Goal: Information Seeking & Learning: Learn about a topic

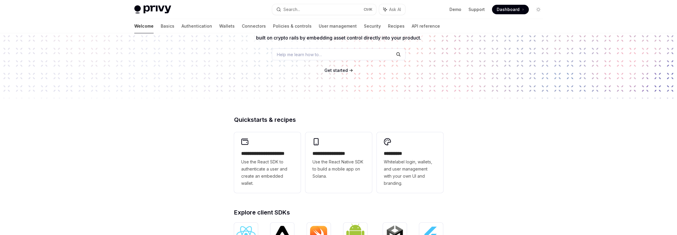
scroll to position [89, 0]
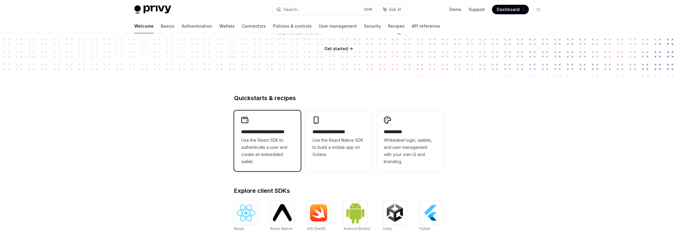
click at [278, 132] on h2 "**********" at bounding box center [267, 131] width 52 height 7
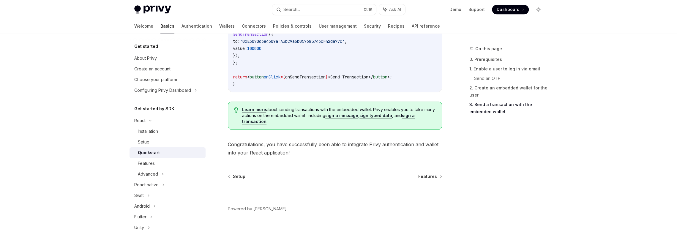
scroll to position [623, 0]
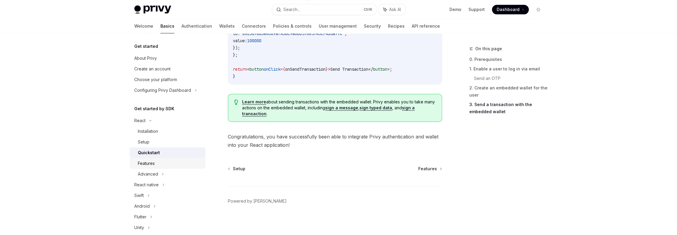
click at [160, 163] on div "Features" at bounding box center [170, 163] width 64 height 7
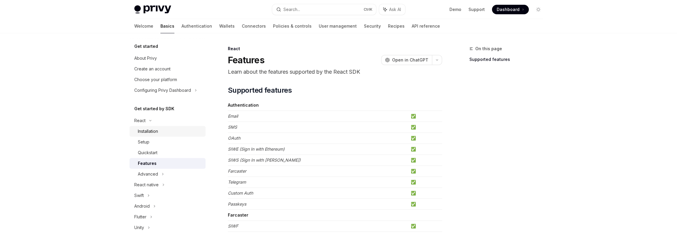
click at [140, 131] on div "Installation" at bounding box center [148, 131] width 20 height 7
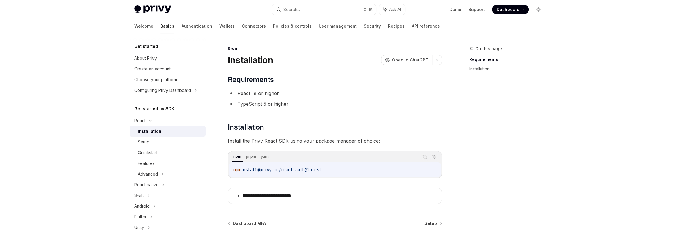
scroll to position [56, 0]
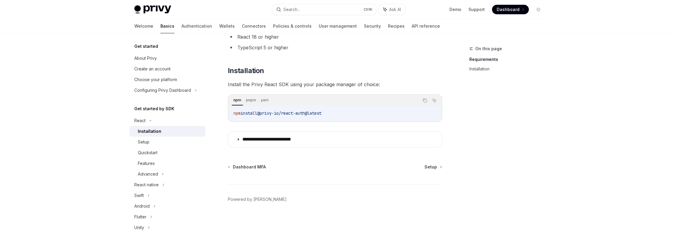
click at [148, 135] on link "Installation" at bounding box center [167, 131] width 76 height 11
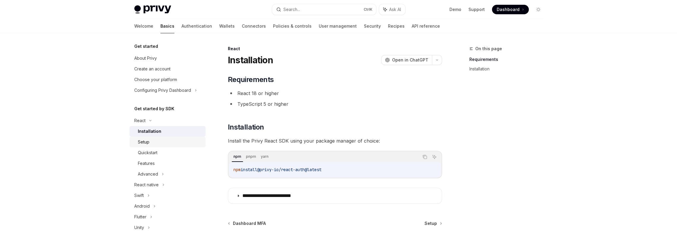
click at [148, 137] on link "Setup" at bounding box center [167, 142] width 76 height 11
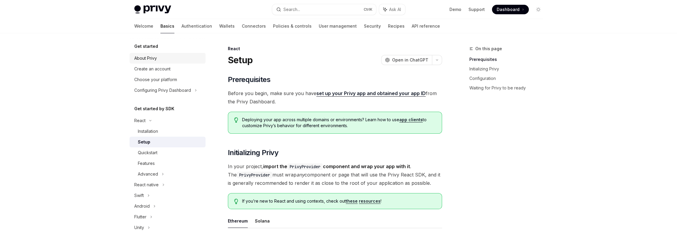
click at [150, 53] on link "About Privy" at bounding box center [167, 58] width 76 height 11
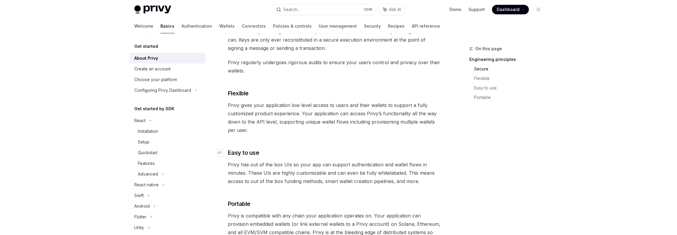
scroll to position [416, 0]
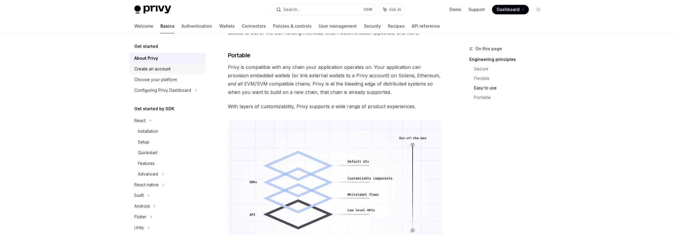
click at [137, 72] on div "Create an account" at bounding box center [152, 68] width 36 height 7
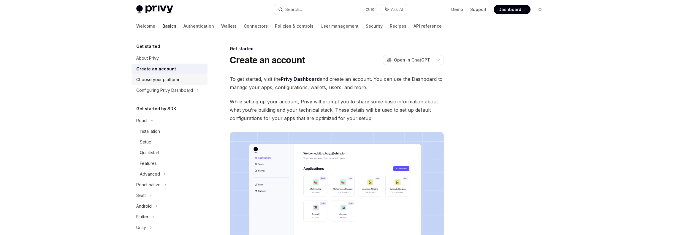
click at [175, 78] on div "Choose your platform" at bounding box center [157, 79] width 43 height 7
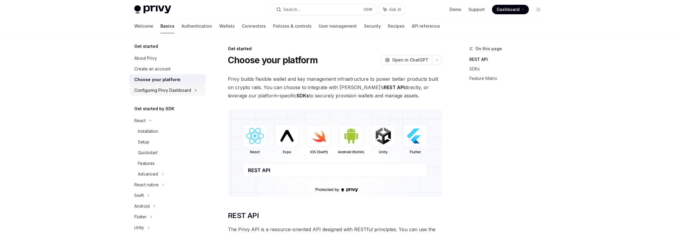
click at [170, 91] on div "Configuring Privy Dashboard" at bounding box center [162, 90] width 57 height 7
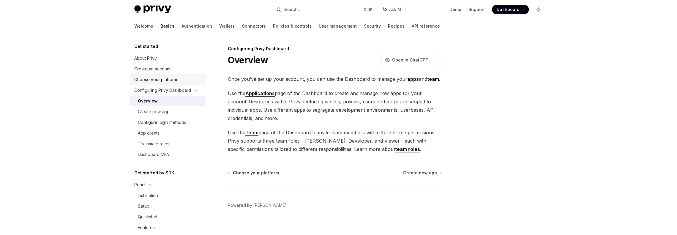
click at [168, 81] on div "Choose your platform" at bounding box center [155, 79] width 43 height 7
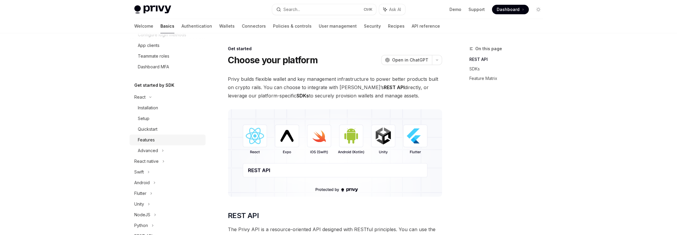
scroll to position [89, 0]
click at [157, 146] on div "Advanced" at bounding box center [167, 149] width 76 height 11
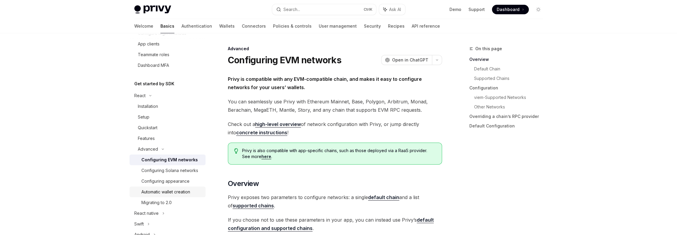
click at [160, 195] on div "Automatic wallet creation" at bounding box center [165, 191] width 49 height 7
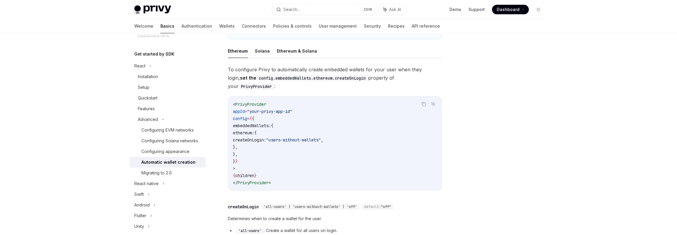
scroll to position [119, 0]
click at [161, 76] on div "Installation" at bounding box center [170, 76] width 64 height 7
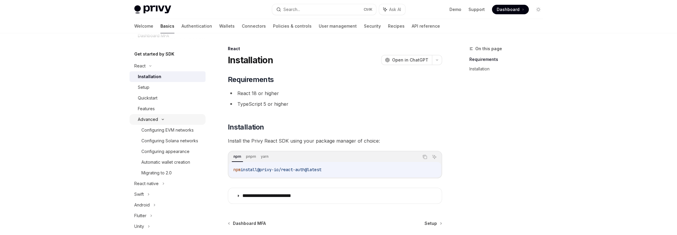
click at [156, 118] on div "Advanced" at bounding box center [148, 119] width 20 height 7
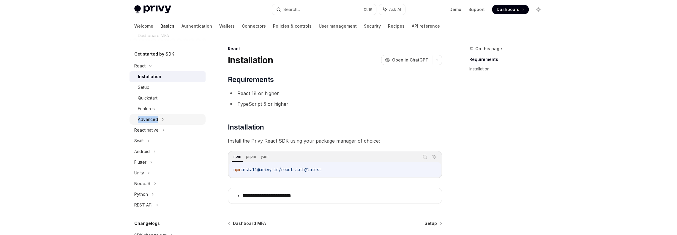
click at [156, 118] on div "Advanced" at bounding box center [148, 119] width 20 height 7
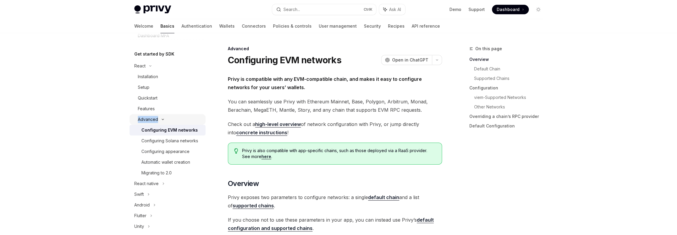
click at [158, 120] on div "Advanced" at bounding box center [167, 119] width 76 height 11
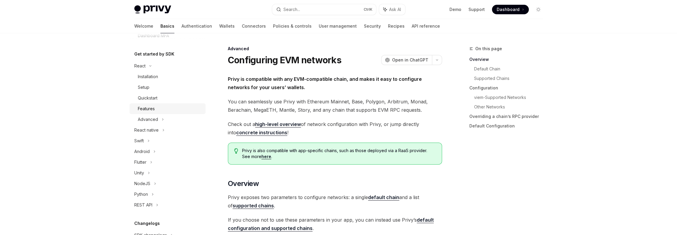
click at [156, 108] on div "Features" at bounding box center [170, 108] width 64 height 7
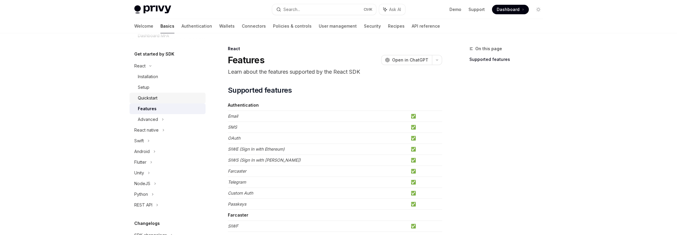
click at [155, 99] on div "Quickstart" at bounding box center [148, 97] width 20 height 7
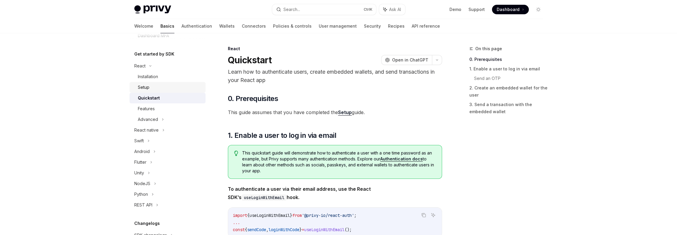
click at [159, 89] on div "Setup" at bounding box center [170, 87] width 64 height 7
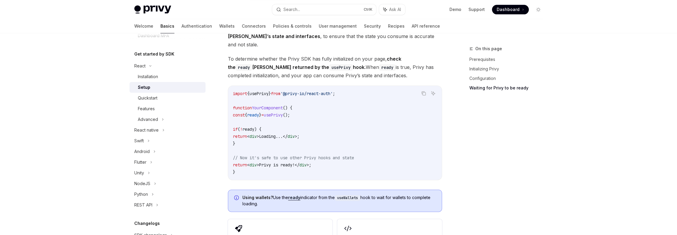
scroll to position [772, 0]
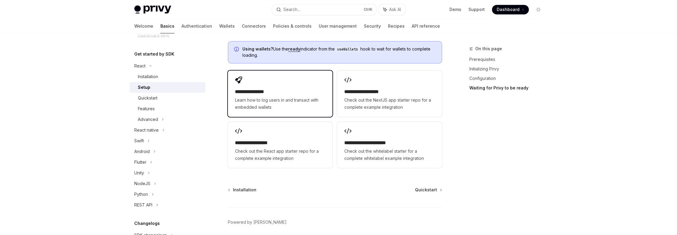
click at [283, 96] on span "Learn how to log users in and transact with embedded wallets" at bounding box center [280, 103] width 90 height 14
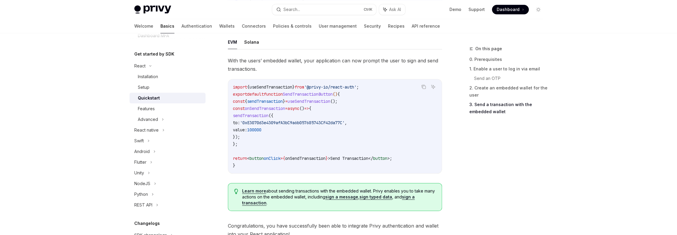
scroll to position [626, 0]
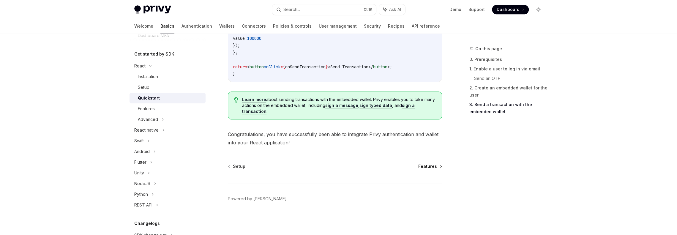
click at [429, 167] on span "Features" at bounding box center [427, 166] width 19 height 6
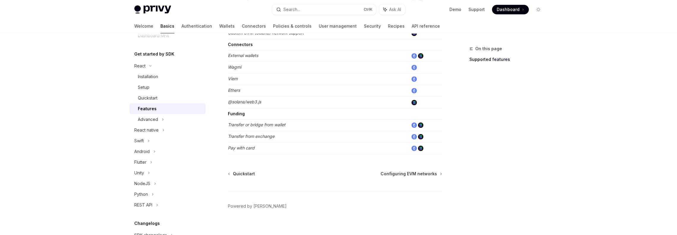
scroll to position [392, 0]
click at [419, 169] on span "Configuring EVM networks" at bounding box center [408, 172] width 56 height 6
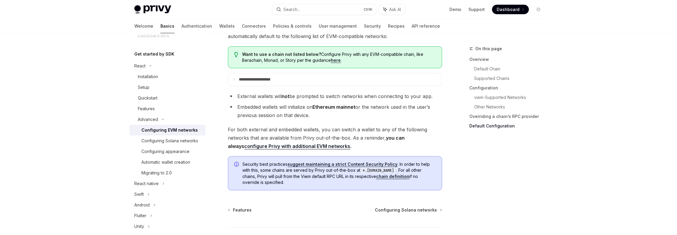
scroll to position [1514, 0]
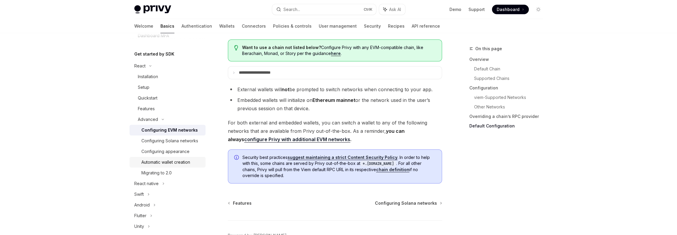
click at [167, 166] on div "Automatic wallet creation" at bounding box center [165, 162] width 49 height 7
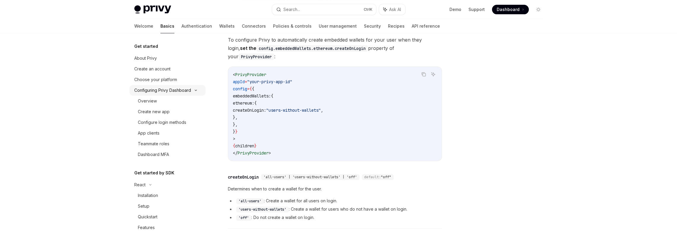
click at [161, 92] on div "Configuring Privy Dashboard" at bounding box center [162, 90] width 57 height 7
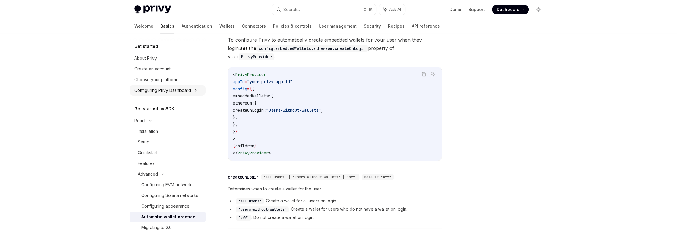
click at [161, 92] on div "Configuring Privy Dashboard" at bounding box center [162, 90] width 57 height 7
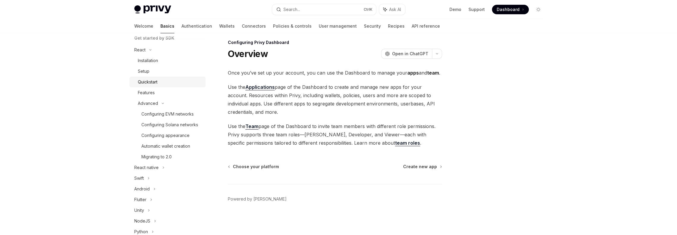
scroll to position [148, 0]
click at [162, 79] on div "Features" at bounding box center [170, 78] width 64 height 7
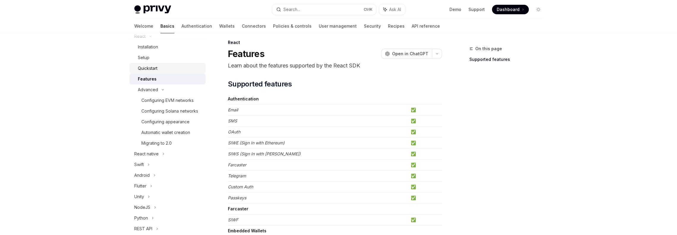
click at [160, 71] on div "Quickstart" at bounding box center [170, 68] width 64 height 7
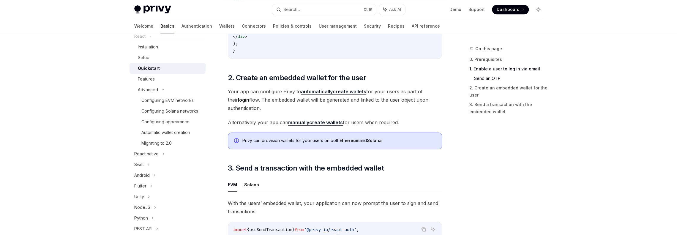
scroll to position [392, 0]
click at [307, 124] on strong "manually" at bounding box center [298, 122] width 21 height 6
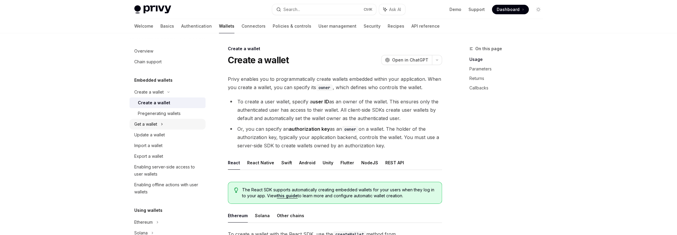
click at [166, 126] on div "Get a wallet" at bounding box center [167, 124] width 76 height 11
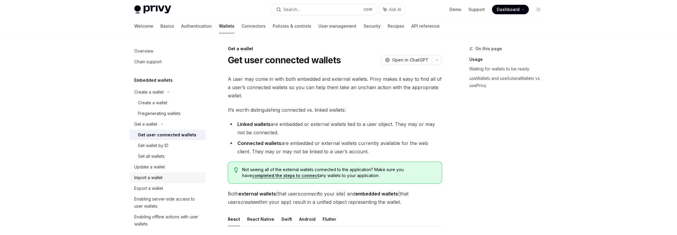
click at [160, 176] on div "Import a wallet" at bounding box center [148, 177] width 28 height 7
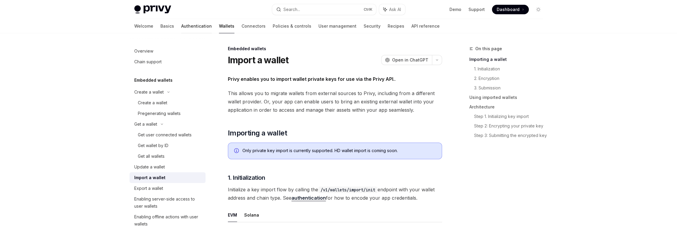
click at [181, 29] on link "Authentication" at bounding box center [196, 26] width 31 height 14
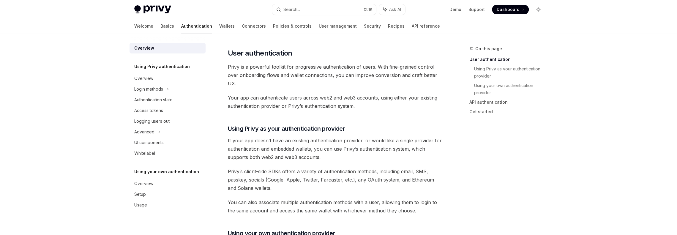
scroll to position [119, 0]
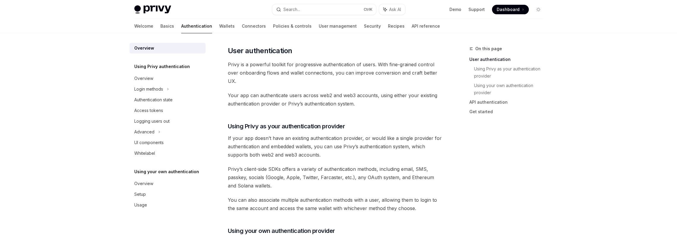
click at [246, 140] on span "If your app doesn’t have an existing authentication provider, or would like a s…" at bounding box center [335, 146] width 214 height 25
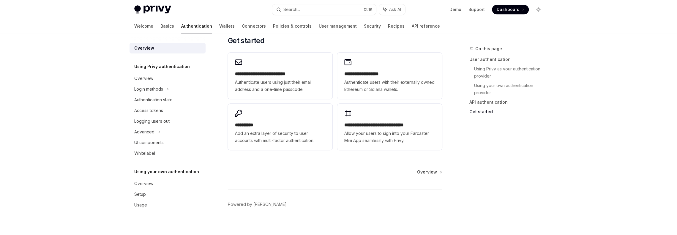
scroll to position [510, 0]
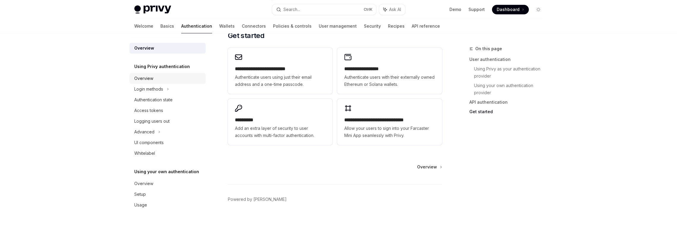
click at [146, 81] on div "Overview" at bounding box center [143, 78] width 19 height 7
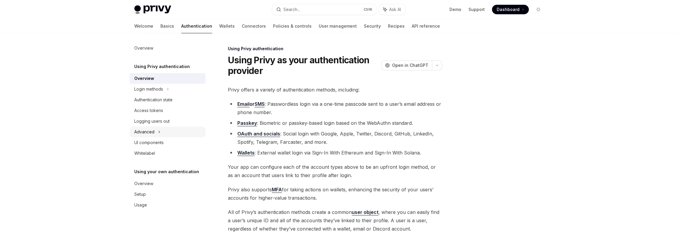
click at [153, 131] on div "Advanced" at bounding box center [144, 131] width 20 height 7
click at [154, 131] on div "Advanced" at bounding box center [144, 131] width 20 height 7
click at [151, 89] on div "Login methods" at bounding box center [148, 88] width 29 height 7
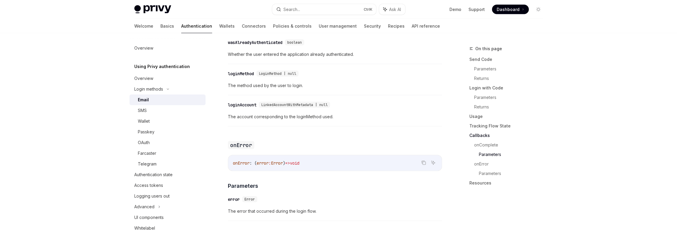
scroll to position [1187, 0]
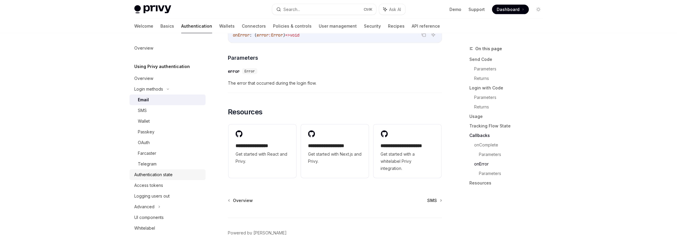
click at [154, 174] on div "Authentication state" at bounding box center [153, 174] width 38 height 7
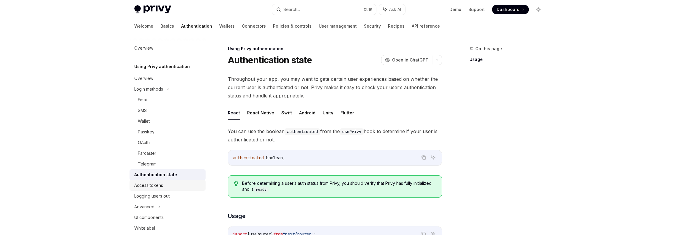
click at [152, 182] on div "Access tokens" at bounding box center [148, 185] width 29 height 7
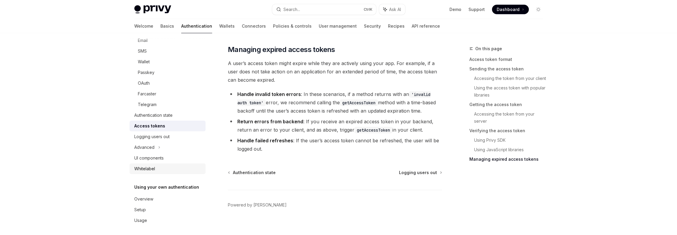
scroll to position [62, 0]
click at [137, 201] on link "Overview" at bounding box center [167, 196] width 76 height 11
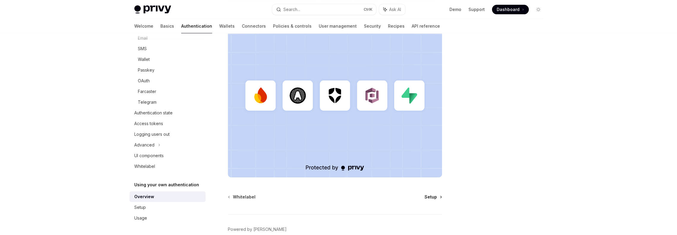
scroll to position [158, 0]
click at [437, 195] on link "Setup" at bounding box center [432, 196] width 17 height 6
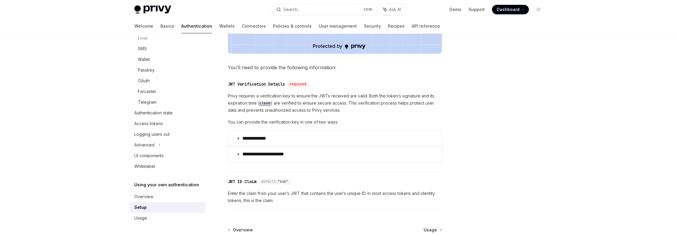
scroll to position [256, 0]
click at [285, 107] on span "Privy requires a verification key to ensure the JWTs received are valid. Both t…" at bounding box center [335, 104] width 214 height 21
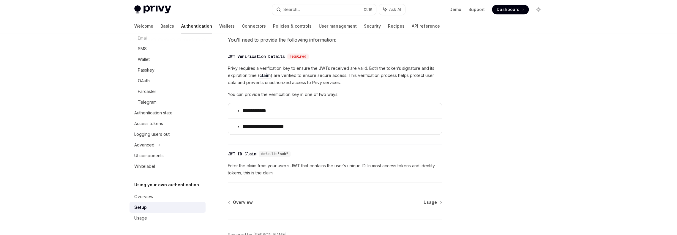
scroll to position [286, 0]
click at [437, 199] on link "Usage" at bounding box center [432, 201] width 18 height 6
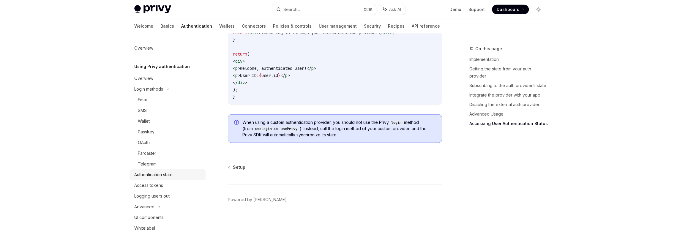
click at [163, 174] on div "Authentication state" at bounding box center [153, 174] width 38 height 7
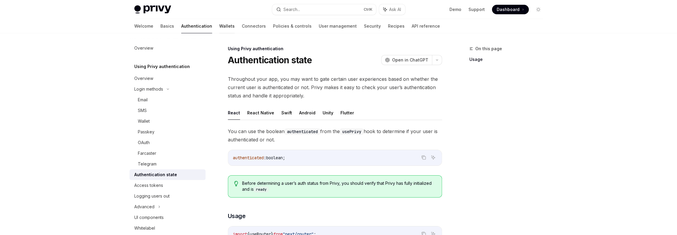
click at [219, 27] on link "Wallets" at bounding box center [226, 26] width 15 height 14
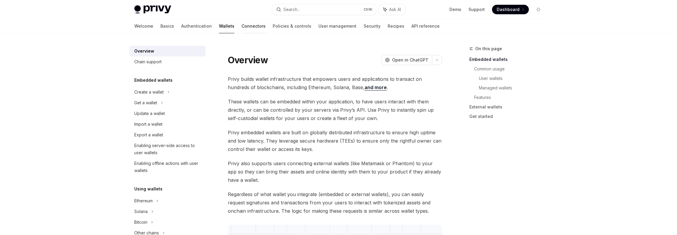
click at [241, 27] on link "Connectors" at bounding box center [253, 26] width 24 height 14
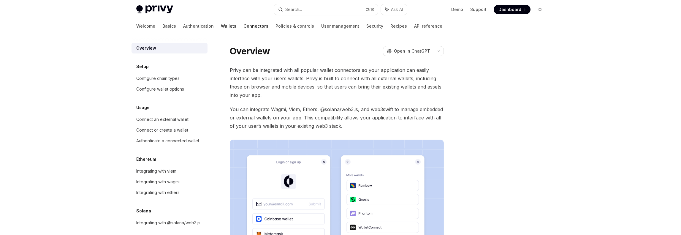
click at [221, 25] on link "Wallets" at bounding box center [228, 26] width 15 height 14
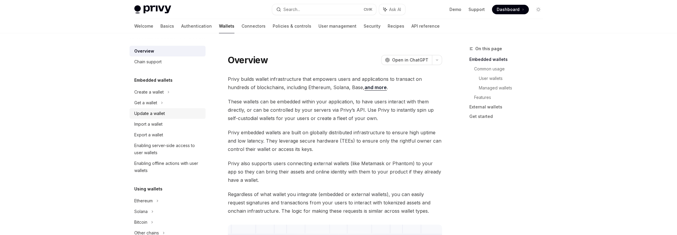
click at [154, 110] on div "Update a wallet" at bounding box center [149, 113] width 31 height 7
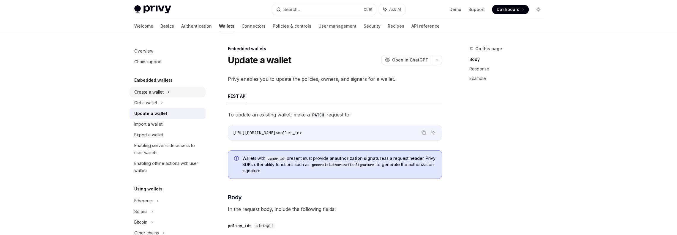
click at [155, 92] on div "Create a wallet" at bounding box center [148, 91] width 29 height 7
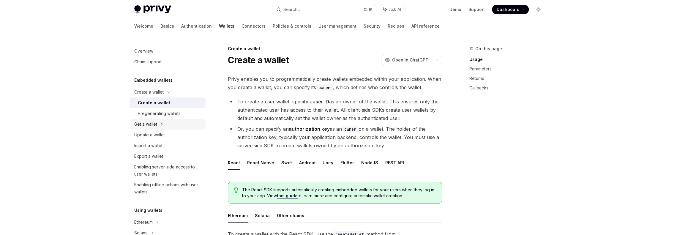
click at [146, 126] on div "Get a wallet" at bounding box center [145, 124] width 23 height 7
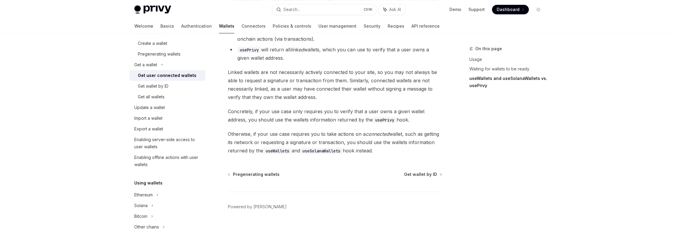
scroll to position [566, 0]
click at [162, 107] on div "Update a wallet" at bounding box center [149, 107] width 31 height 7
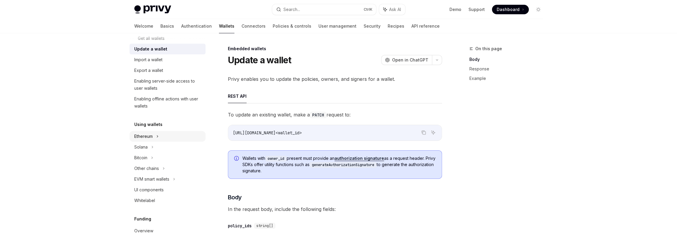
scroll to position [119, 0]
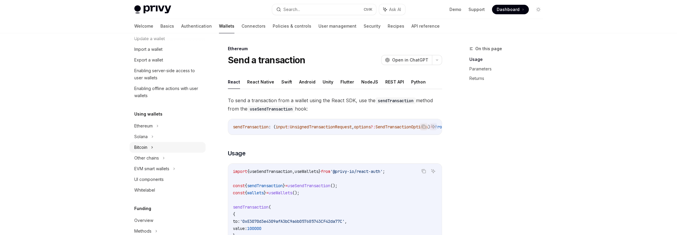
scroll to position [148, 0]
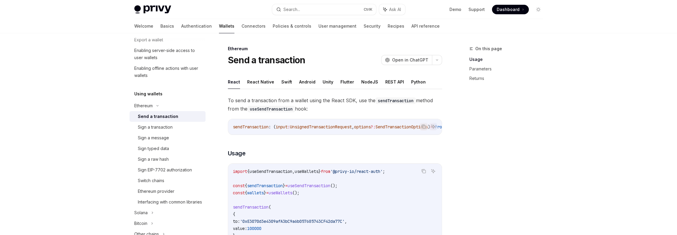
click at [161, 114] on div "Send a transaction" at bounding box center [158, 116] width 40 height 7
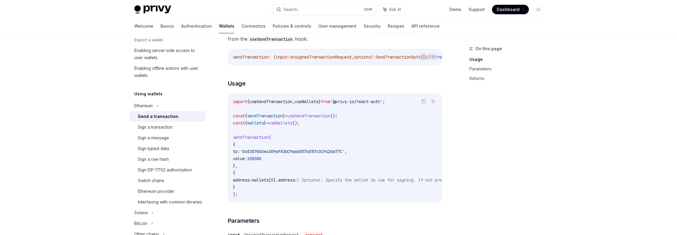
scroll to position [59, 0]
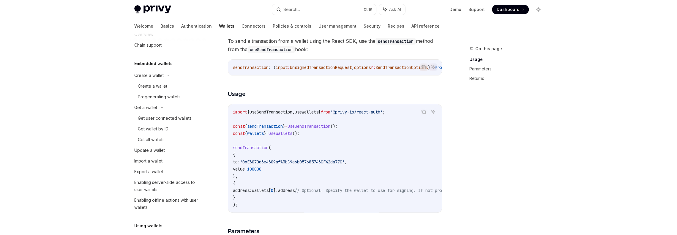
scroll to position [0, 0]
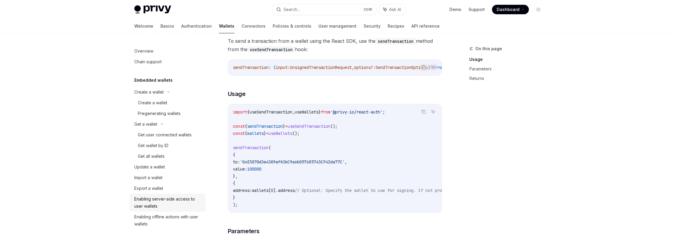
click at [158, 204] on div "Enabling server-side access to user wallets" at bounding box center [168, 202] width 68 height 14
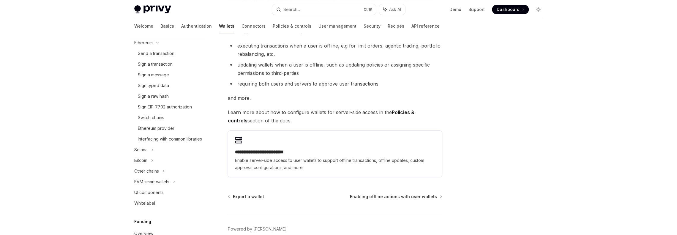
scroll to position [208, 0]
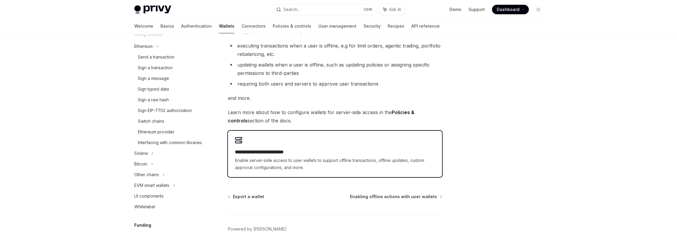
click at [347, 167] on span "Enable server-side access to user wallets to support offline transactions, offl…" at bounding box center [335, 164] width 200 height 14
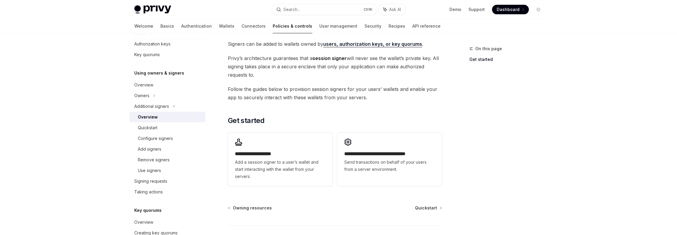
scroll to position [119, 0]
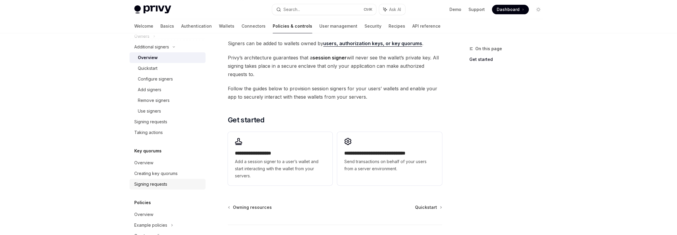
drag, startPoint x: 175, startPoint y: 174, endPoint x: 164, endPoint y: 183, distance: 13.9
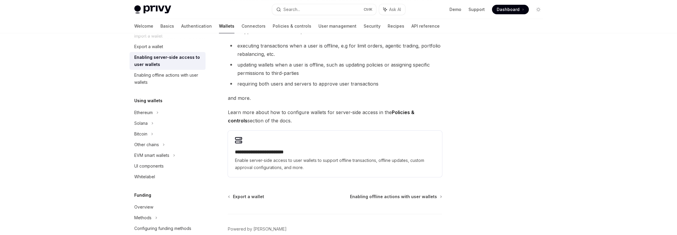
scroll to position [89, 0]
click at [167, 7] on icon at bounding box center [168, 2] width 2 height 7
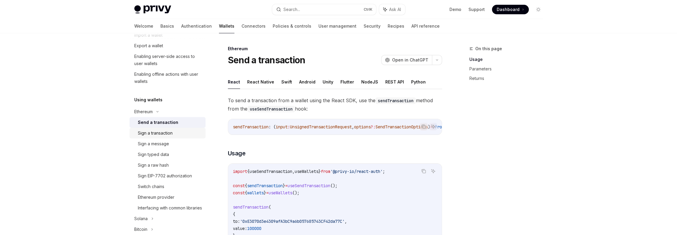
click at [164, 134] on div "Sign a transaction" at bounding box center [155, 132] width 35 height 7
click at [172, 117] on link "Send a transaction" at bounding box center [167, 122] width 76 height 11
click at [163, 130] on div "Sign a transaction" at bounding box center [155, 132] width 35 height 7
click at [163, 124] on div "Send a transaction" at bounding box center [156, 122] width 37 height 7
click at [164, 129] on div "Sign a transaction" at bounding box center [155, 132] width 35 height 7
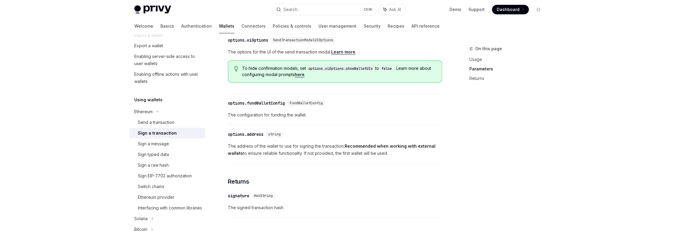
scroll to position [297, 0]
click at [164, 123] on div "Send a transaction" at bounding box center [156, 122] width 37 height 7
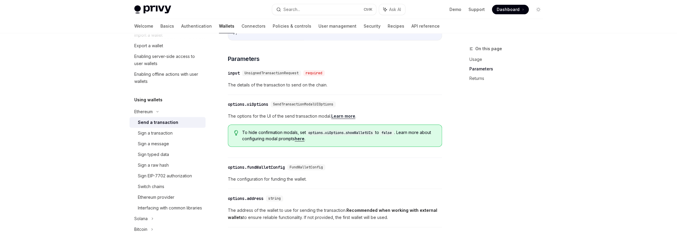
scroll to position [267, 0]
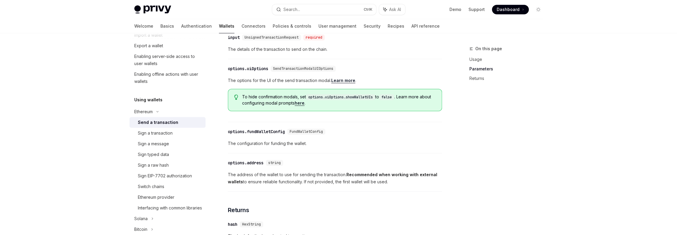
click at [67, 153] on div "Privy Docs home page Search... Ctrl K Ask AI Demo Support Dashboard Dashboard S…" at bounding box center [338, 35] width 677 height 604
click at [176, 146] on div "Sign a message" at bounding box center [170, 143] width 64 height 7
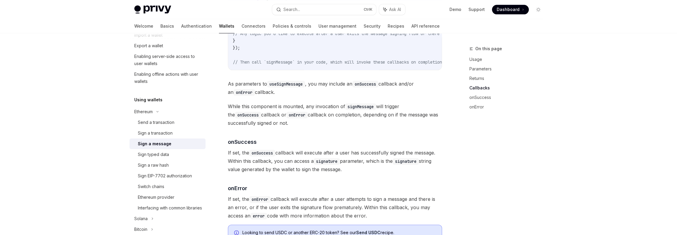
scroll to position [623, 0]
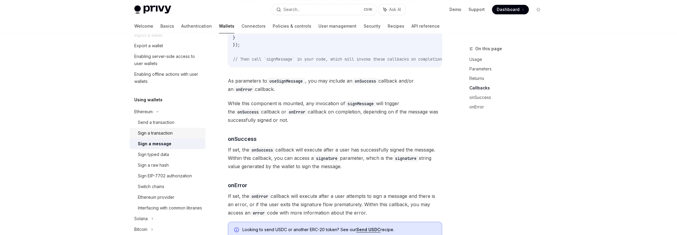
click at [159, 133] on div "Sign a transaction" at bounding box center [155, 132] width 35 height 7
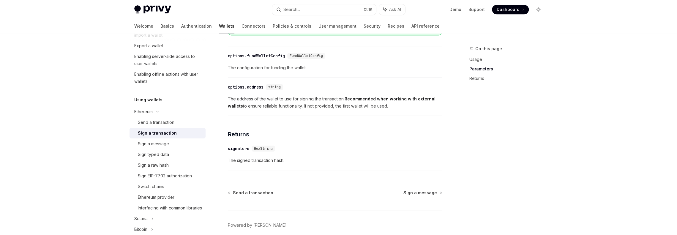
scroll to position [356, 0]
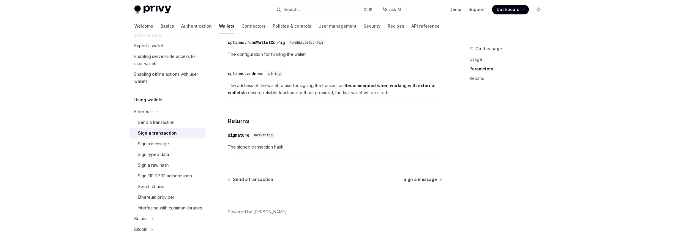
click at [167, 128] on link "Sign a transaction" at bounding box center [167, 133] width 76 height 11
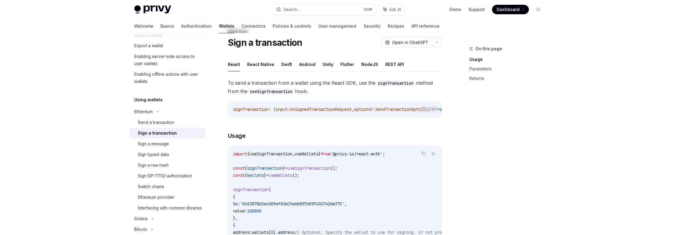
scroll to position [0, 0]
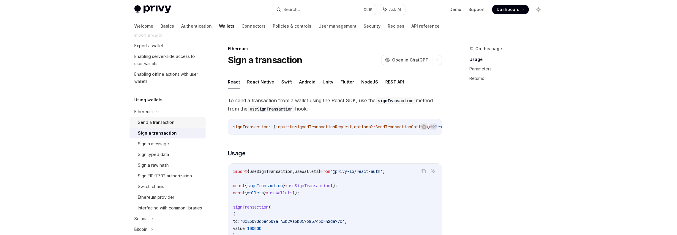
click at [173, 125] on div "Send a transaction" at bounding box center [156, 122] width 37 height 7
click at [163, 137] on link "Sign a transaction" at bounding box center [167, 133] width 76 height 11
click at [154, 121] on div "Send a transaction" at bounding box center [156, 122] width 37 height 7
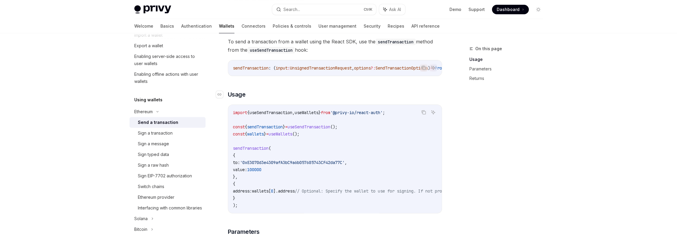
scroll to position [59, 0]
click at [157, 130] on div "Sign a transaction" at bounding box center [155, 132] width 35 height 7
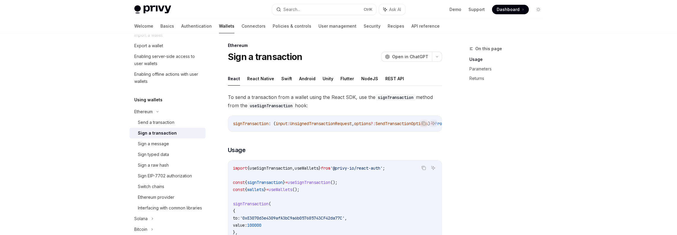
scroll to position [59, 0]
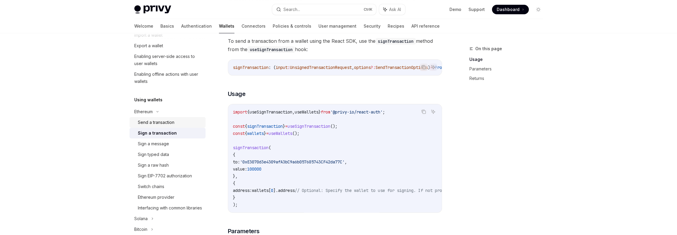
click at [156, 121] on div "Send a transaction" at bounding box center [156, 122] width 37 height 7
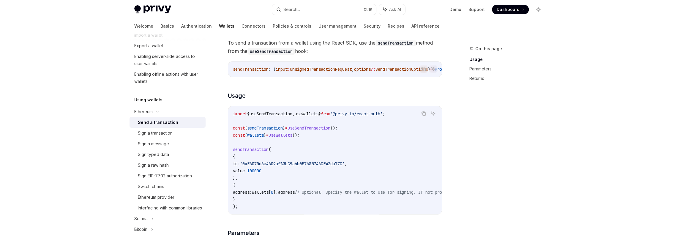
scroll to position [59, 0]
click at [156, 133] on div "Sign a transaction" at bounding box center [155, 132] width 35 height 7
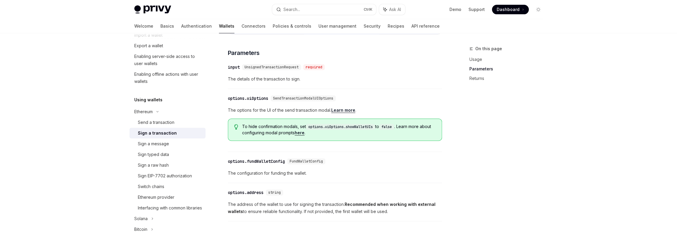
scroll to position [327, 0]
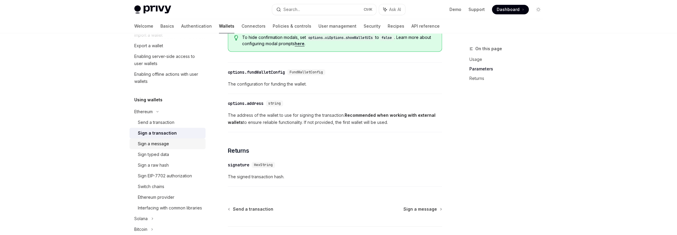
click at [167, 145] on div "Sign a message" at bounding box center [153, 143] width 31 height 7
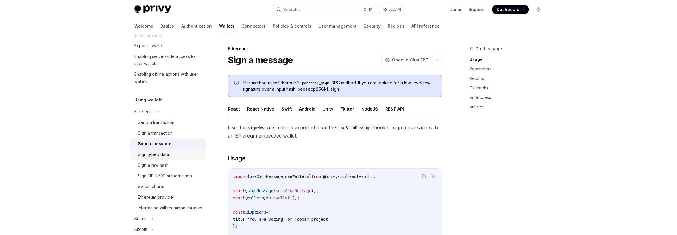
click at [160, 157] on div "Sign typed data" at bounding box center [153, 154] width 31 height 7
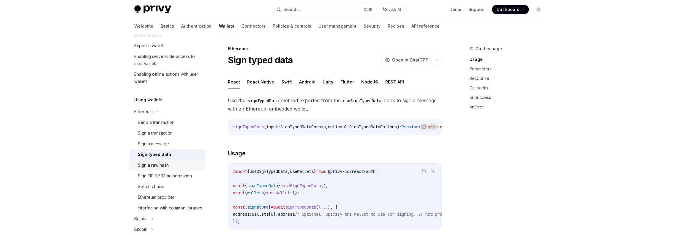
click at [157, 165] on div "Sign a raw hash" at bounding box center [153, 164] width 31 height 7
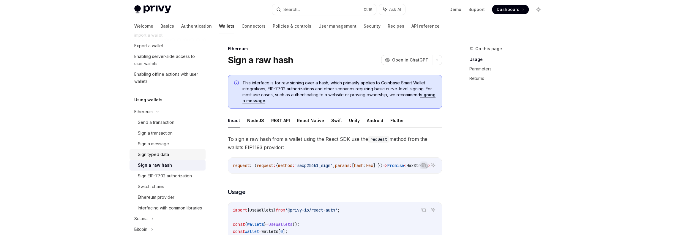
click at [158, 159] on link "Sign typed data" at bounding box center [167, 154] width 76 height 11
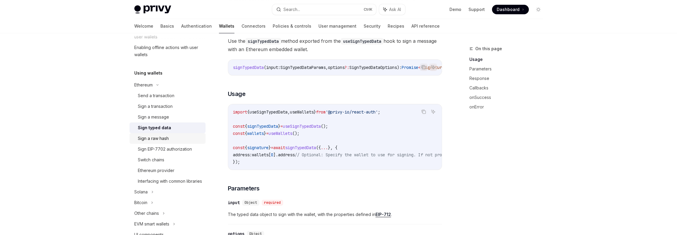
scroll to position [119, 0]
click at [173, 137] on div "Sign a raw hash" at bounding box center [170, 135] width 64 height 7
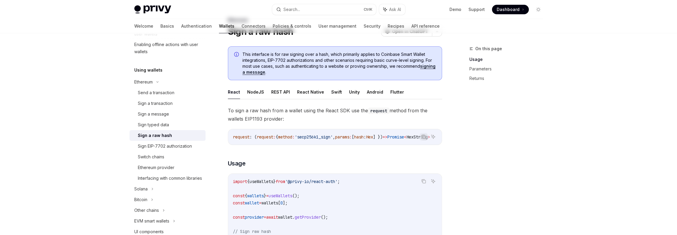
scroll to position [30, 0]
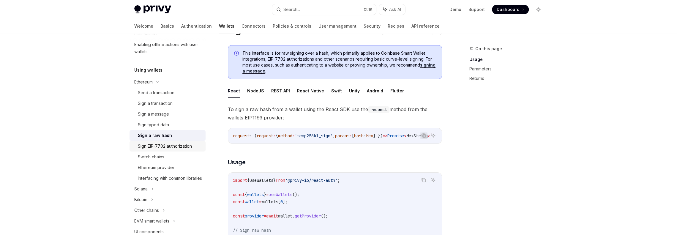
click at [172, 145] on div "Sign EIP-7702 authorization" at bounding box center [165, 145] width 54 height 7
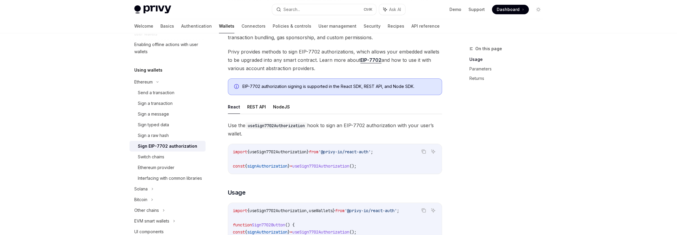
scroll to position [59, 0]
click at [164, 159] on div "Switch chains" at bounding box center [151, 156] width 26 height 7
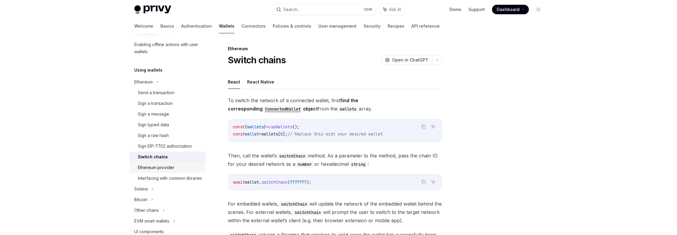
click at [161, 166] on div "Ethereum provider" at bounding box center [156, 167] width 37 height 7
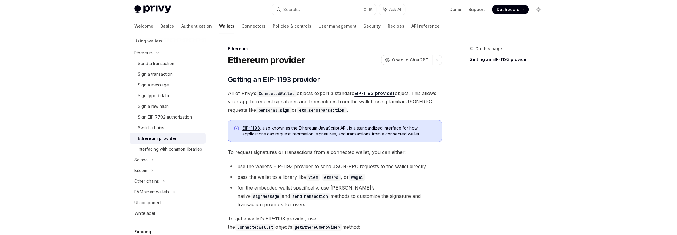
scroll to position [148, 0]
click at [163, 150] on div "Interfacing with common libraries" at bounding box center [170, 148] width 64 height 7
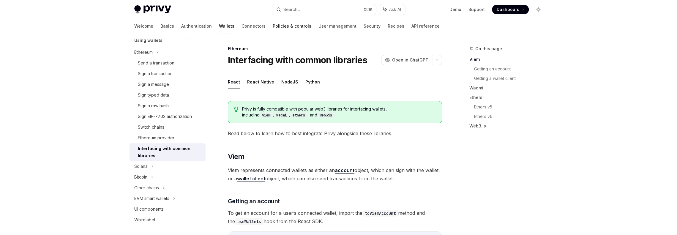
click at [273, 26] on link "Policies & controls" at bounding box center [292, 26] width 39 height 14
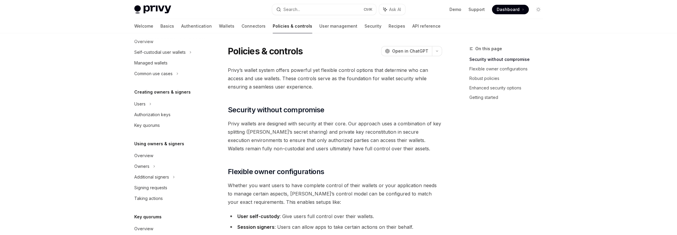
scroll to position [89, 0]
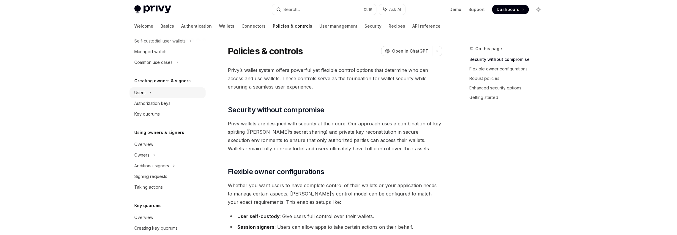
click at [154, 91] on div "Users" at bounding box center [167, 92] width 76 height 11
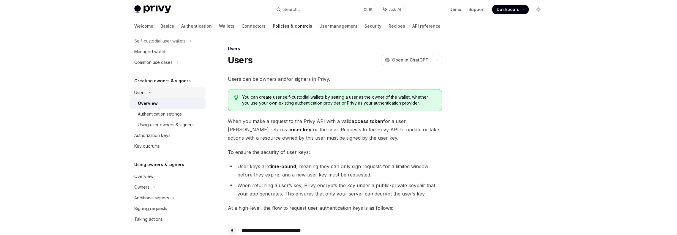
click at [156, 96] on div "Users" at bounding box center [167, 92] width 76 height 11
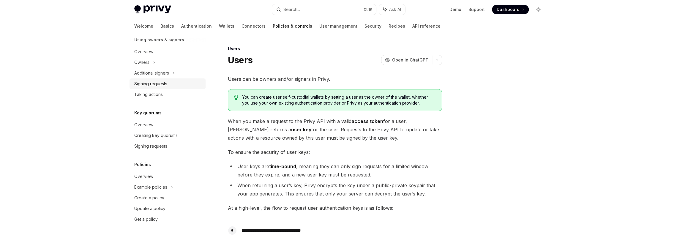
scroll to position [183, 0]
click at [219, 26] on link "Wallets" at bounding box center [226, 26] width 15 height 14
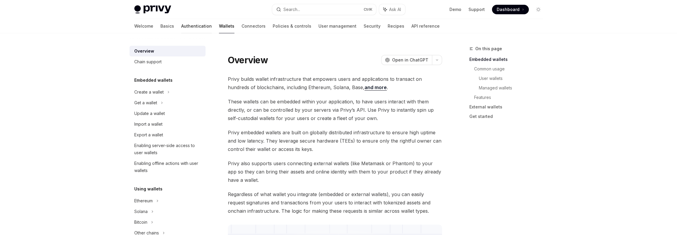
click at [181, 26] on link "Authentication" at bounding box center [196, 26] width 31 height 14
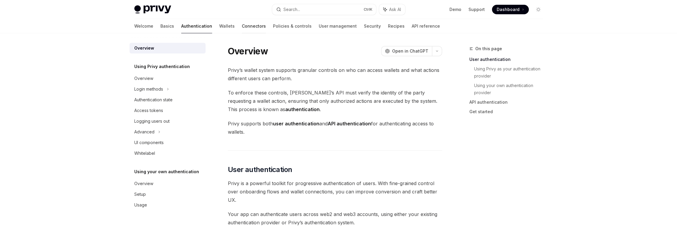
click at [242, 24] on link "Connectors" at bounding box center [254, 26] width 24 height 14
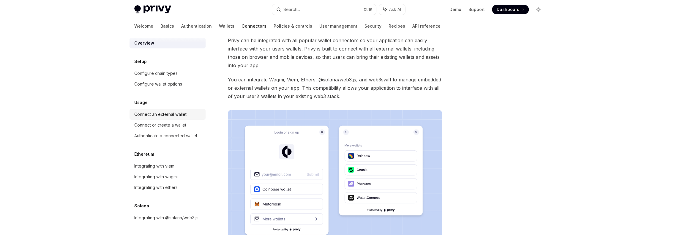
scroll to position [12, 0]
click at [273, 30] on link "Policies & controls" at bounding box center [292, 26] width 39 height 14
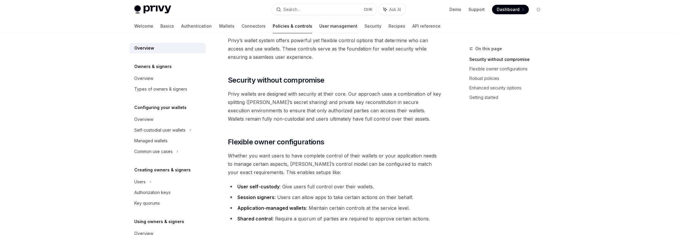
click at [319, 26] on link "User management" at bounding box center [338, 26] width 38 height 14
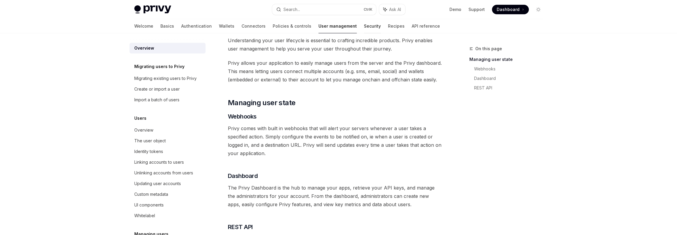
click at [364, 27] on link "Security" at bounding box center [372, 26] width 17 height 14
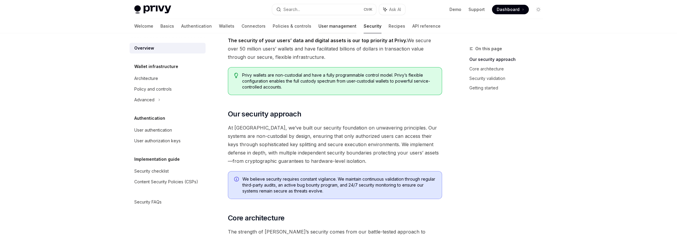
click at [320, 26] on link "User management" at bounding box center [337, 26] width 38 height 14
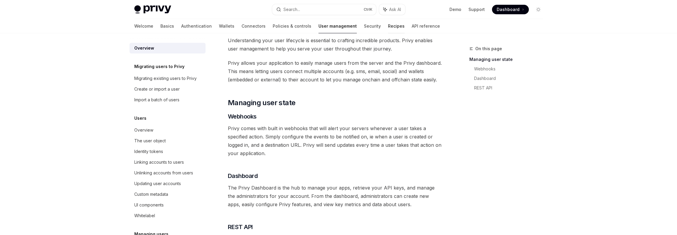
click at [388, 27] on link "Recipes" at bounding box center [396, 26] width 17 height 14
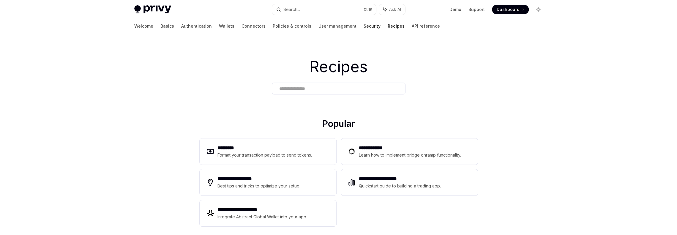
click at [363, 25] on link "Security" at bounding box center [371, 26] width 17 height 14
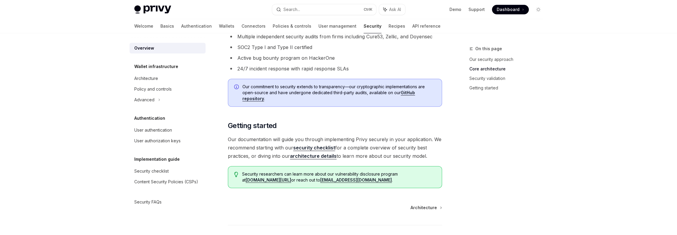
scroll to position [416, 0]
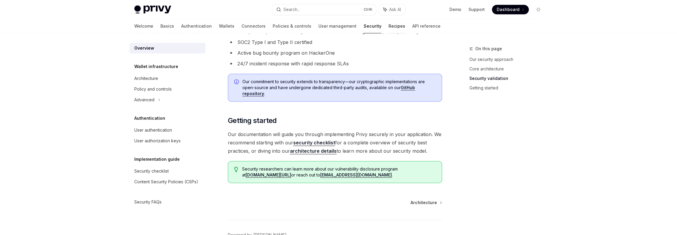
click at [388, 27] on link "Recipes" at bounding box center [396, 26] width 17 height 14
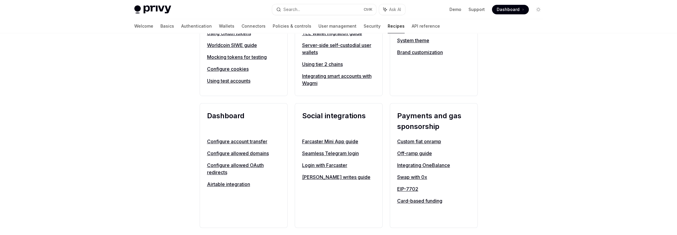
scroll to position [297, 0]
click at [411, 23] on link "API reference" at bounding box center [425, 26] width 28 height 14
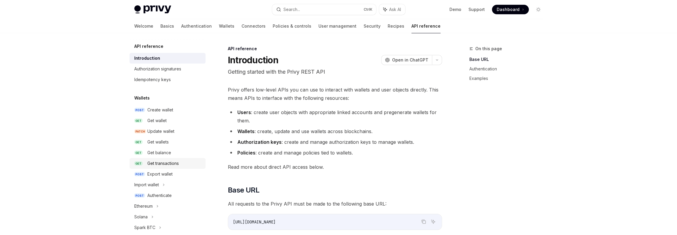
click at [177, 163] on div "Get transactions" at bounding box center [162, 163] width 31 height 7
type textarea "*"
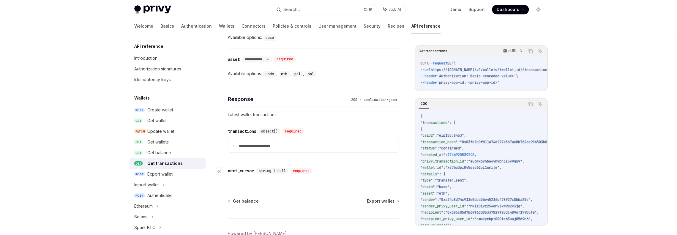
scroll to position [388, 0]
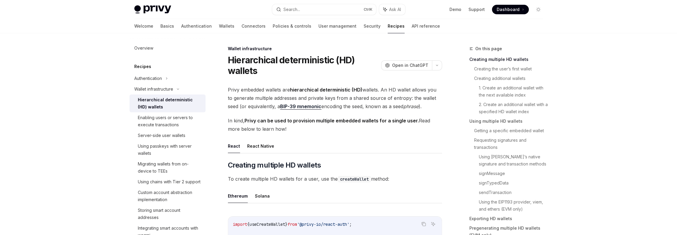
click at [205, 27] on div "Welcome Basics Authentication Wallets Connectors Policies & controls User manag…" at bounding box center [286, 26] width 305 height 14
click at [219, 28] on link "Wallets" at bounding box center [226, 26] width 15 height 14
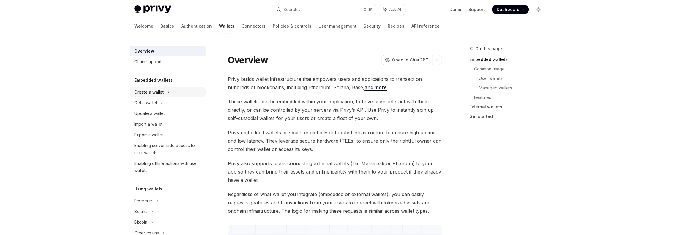
click at [160, 90] on div "Create a wallet" at bounding box center [148, 91] width 29 height 7
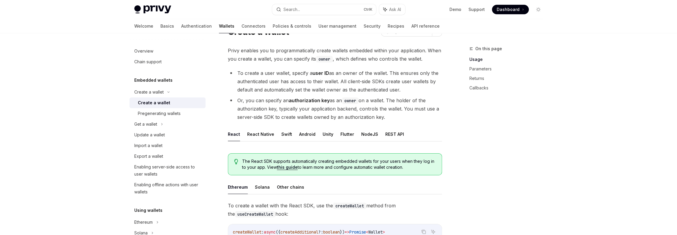
scroll to position [30, 0]
click at [367, 132] on button "NodeJS" at bounding box center [369, 133] width 17 height 14
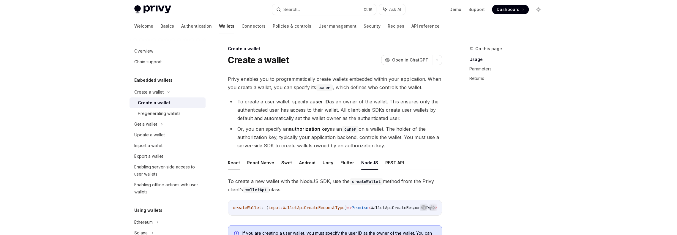
click at [239, 163] on button "React" at bounding box center [234, 163] width 12 height 14
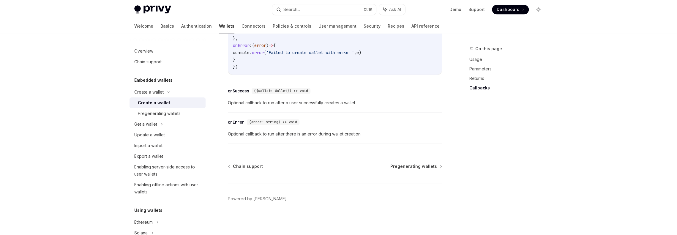
scroll to position [474, 0]
click at [165, 114] on div "Pregenerating wallets" at bounding box center [159, 113] width 43 height 7
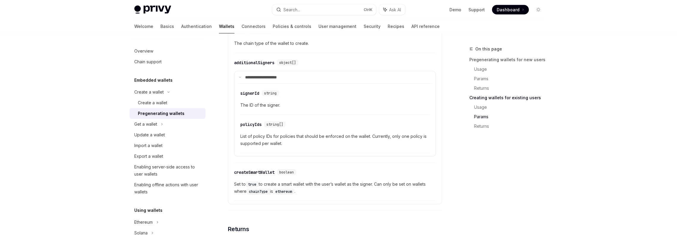
scroll to position [1130, 0]
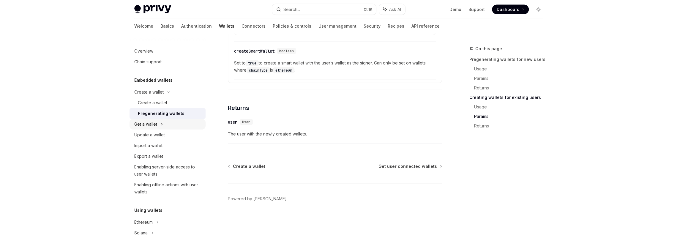
click at [156, 125] on div "Get a wallet" at bounding box center [145, 124] width 23 height 7
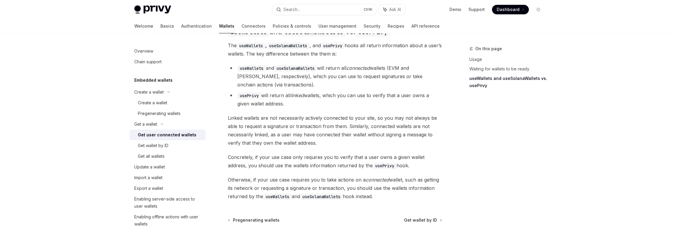
scroll to position [564, 0]
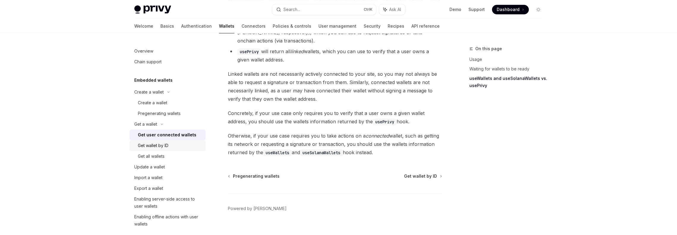
click at [160, 148] on div "Get wallet by ID" at bounding box center [153, 145] width 31 height 7
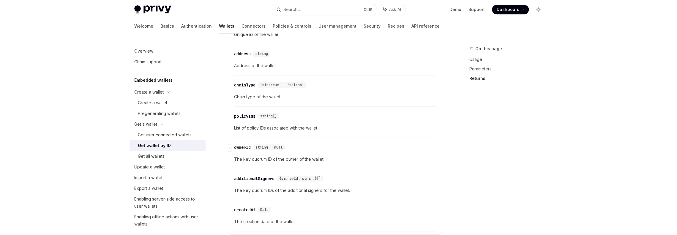
scroll to position [398, 0]
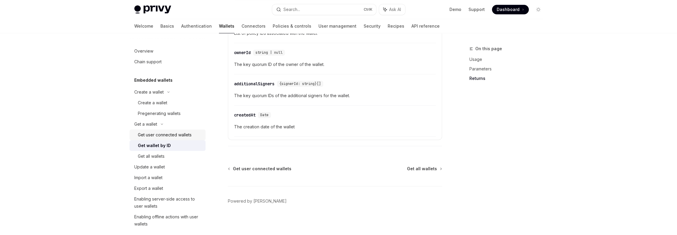
click at [161, 131] on link "Get user connected wallets" at bounding box center [167, 134] width 76 height 11
type textarea "*"
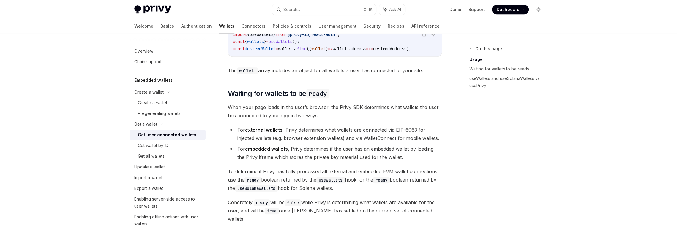
scroll to position [297, 0]
